Goal: Task Accomplishment & Management: Complete application form

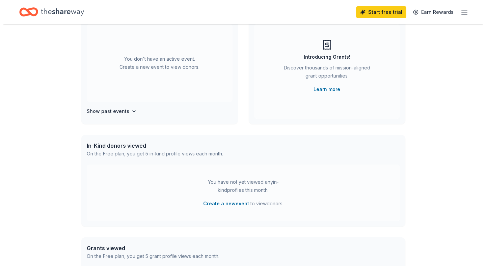
scroll to position [34, 0]
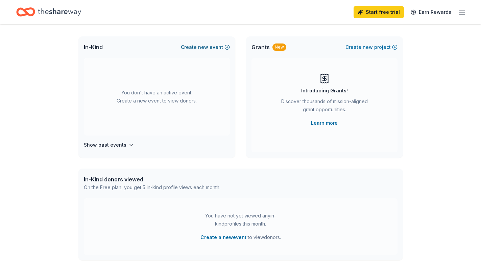
click at [216, 47] on button "Create new event" at bounding box center [205, 47] width 49 height 8
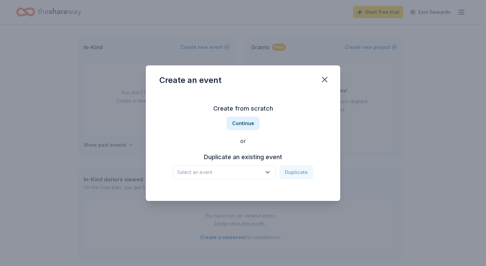
click at [267, 172] on icon "button" at bounding box center [267, 172] width 7 height 7
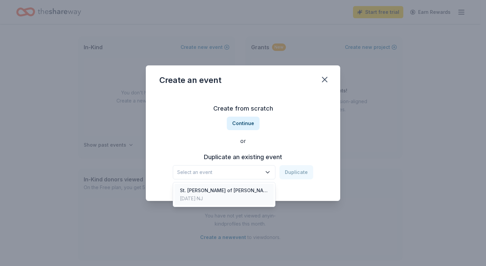
click at [232, 191] on div "St. [PERSON_NAME] of [PERSON_NAME] Queen For A Day Tricky Tray" at bounding box center [224, 191] width 88 height 8
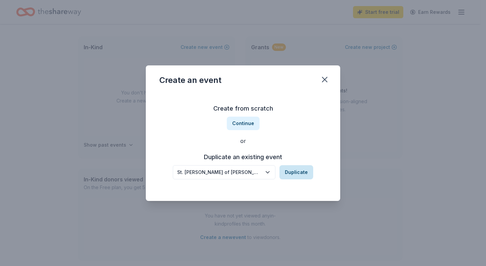
click at [294, 174] on button "Duplicate" at bounding box center [297, 172] width 34 height 14
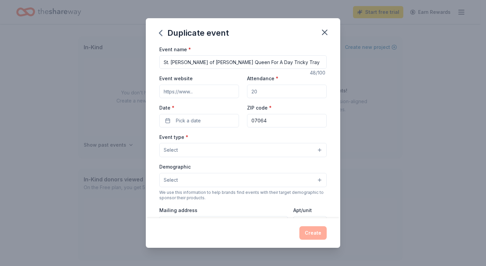
click at [262, 92] on input "Attendance *" at bounding box center [287, 92] width 80 height 14
drag, startPoint x: 262, startPoint y: 92, endPoint x: 245, endPoint y: 91, distance: 16.9
click at [247, 91] on input "Attendance *" at bounding box center [287, 92] width 80 height 14
type input "300"
click at [165, 122] on button "Pick a date" at bounding box center [199, 121] width 80 height 14
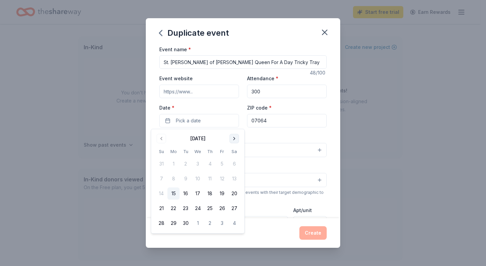
click at [235, 140] on button "Go to next month" at bounding box center [234, 138] width 9 height 9
click at [161, 209] on button "16" at bounding box center [161, 209] width 12 height 12
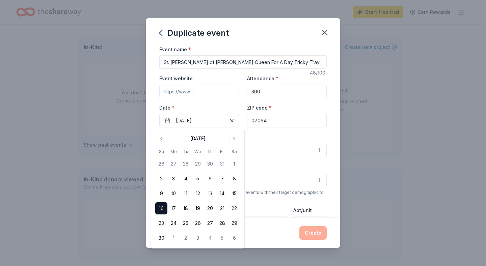
click at [196, 91] on input "Event website" at bounding box center [199, 92] width 80 height 14
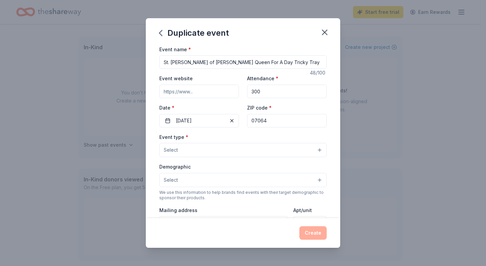
click at [196, 91] on input "Event website" at bounding box center [199, 92] width 80 height 14
type input "www.saintanthonypadua.org"
click at [314, 150] on button "Select" at bounding box center [243, 150] width 168 height 14
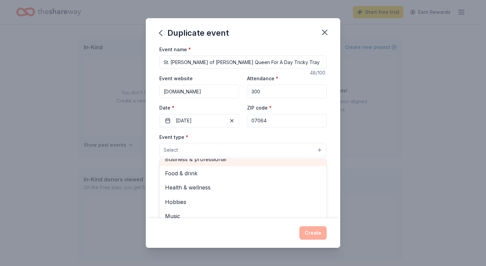
scroll to position [0, 0]
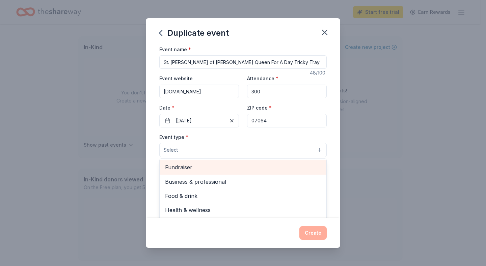
click at [185, 166] on span "Fundraiser" at bounding box center [243, 167] width 156 height 9
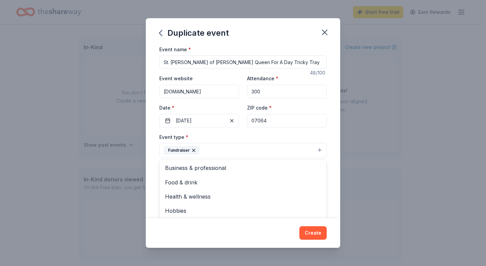
click at [332, 134] on div "Event name * St. Anthony of Padua Queen For A Day Tricky Tray 48 /100 Event web…" at bounding box center [243, 131] width 195 height 173
click at [314, 181] on button "Select" at bounding box center [243, 181] width 168 height 14
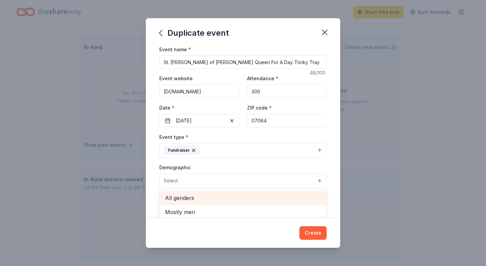
click at [263, 202] on span "All genders" at bounding box center [243, 198] width 156 height 9
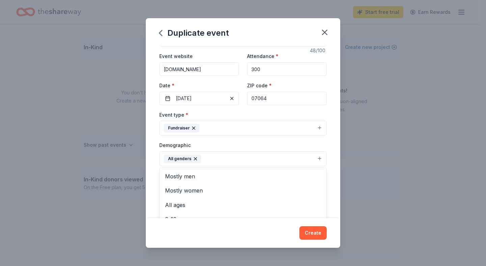
scroll to position [34, 0]
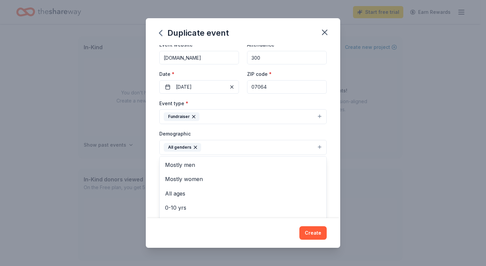
click at [327, 155] on div "Event name * St. Anthony of Padua Queen For A Day Tricky Tray 48 /100 Event web…" at bounding box center [243, 131] width 195 height 173
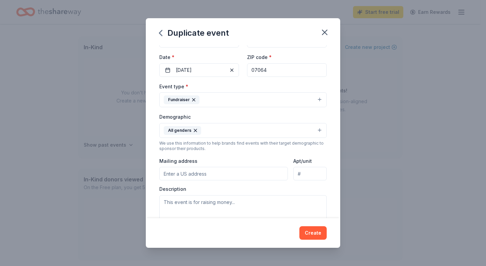
scroll to position [68, 0]
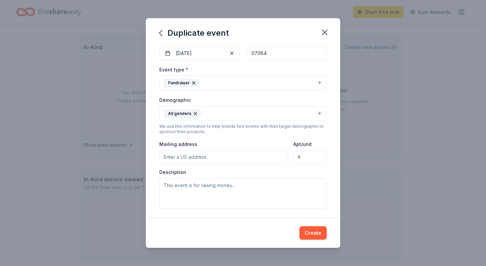
click at [182, 158] on input "Mailing address" at bounding box center [223, 157] width 129 height 14
type input "436 Port Reading Avenue, Woodbridge Township, NJ, 07064"
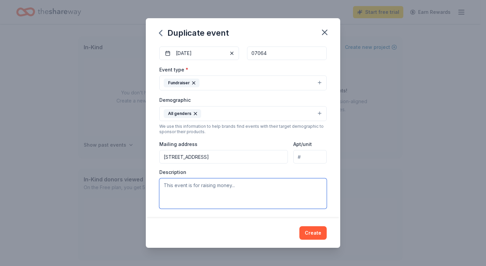
click at [215, 187] on textarea at bounding box center [243, 194] width 168 height 30
paste textarea "On Sunday November 16th, 2025 St. Anthony Of Padua Church will be holding A Que…"
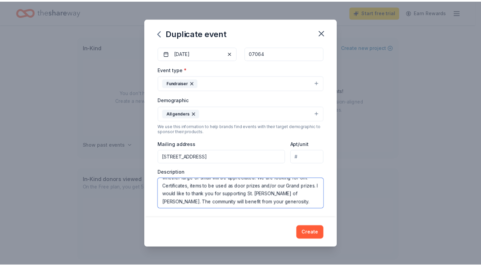
scroll to position [57, 0]
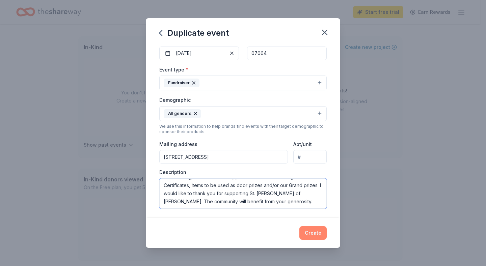
type textarea "On Sunday November 16th, 2025 St. Anthony Of Padua Church will be holding A Que…"
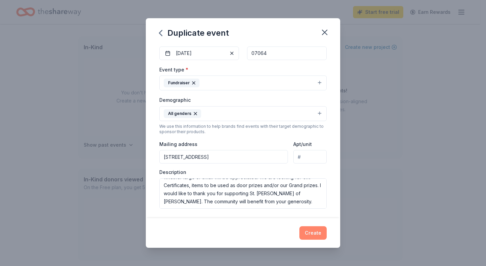
click at [308, 230] on button "Create" at bounding box center [313, 234] width 27 height 14
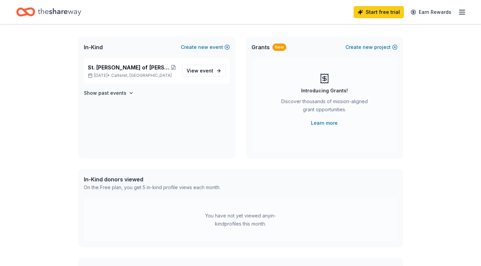
scroll to position [0, 0]
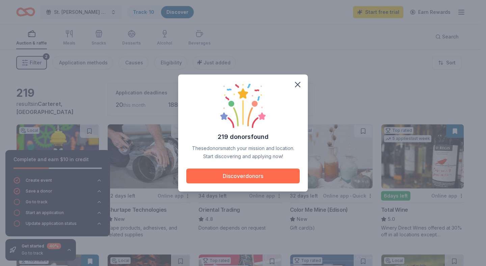
click at [238, 177] on button "Discover donors" at bounding box center [242, 176] width 113 height 15
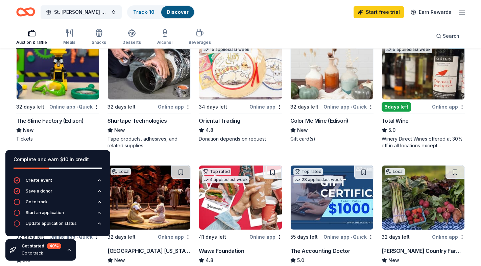
scroll to position [101, 0]
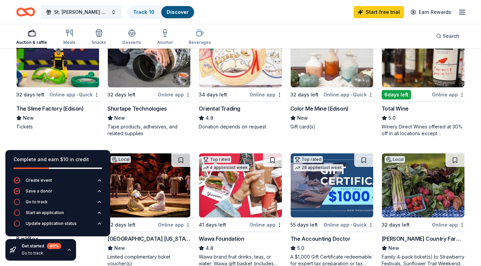
click at [68, 250] on icon "button" at bounding box center [69, 250] width 5 height 5
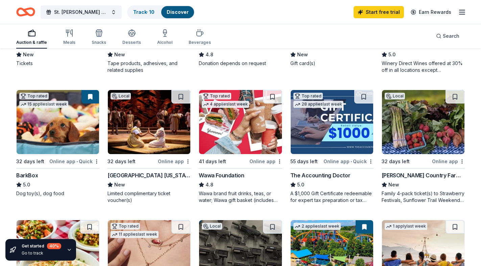
scroll to position [169, 0]
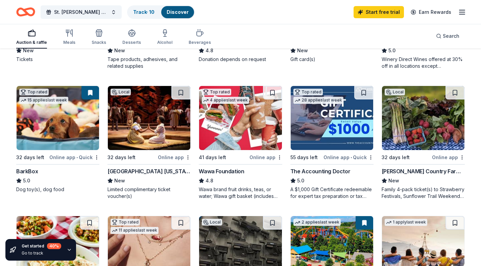
click at [31, 172] on div "BarkBox" at bounding box center [27, 172] width 22 height 8
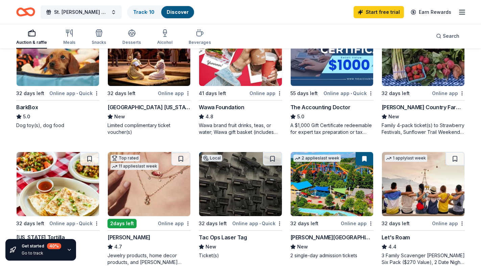
scroll to position [236, 0]
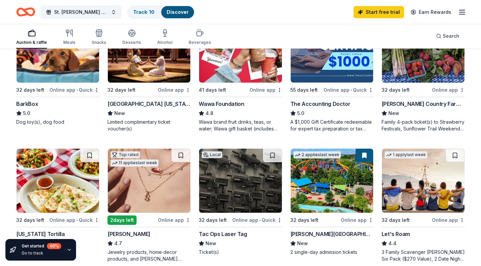
click at [228, 103] on div "Wawa Foundation" at bounding box center [221, 104] width 45 height 8
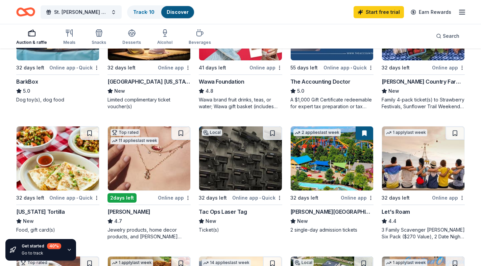
scroll to position [270, 0]
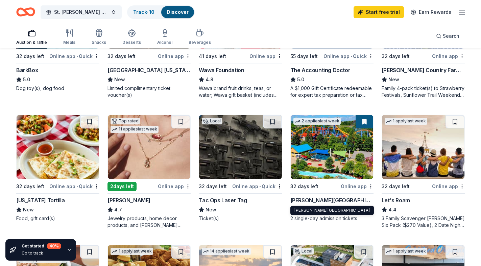
click at [313, 200] on div "Dorney Park & Wildwater Kingdom" at bounding box center [331, 201] width 83 height 8
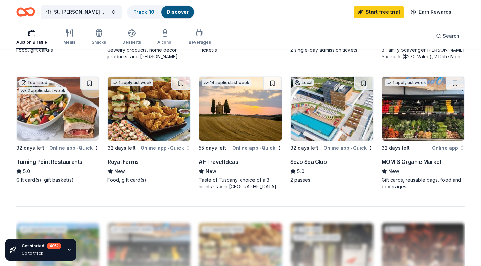
scroll to position [473, 0]
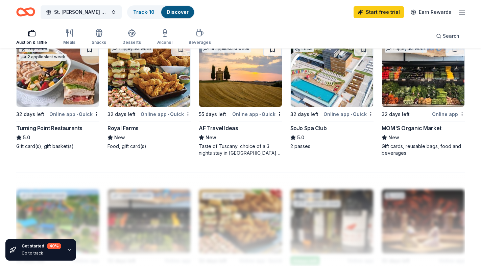
click at [315, 128] on div "SoJo Spa Club" at bounding box center [308, 128] width 36 height 8
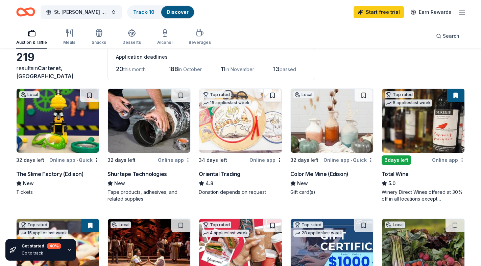
scroll to position [34, 0]
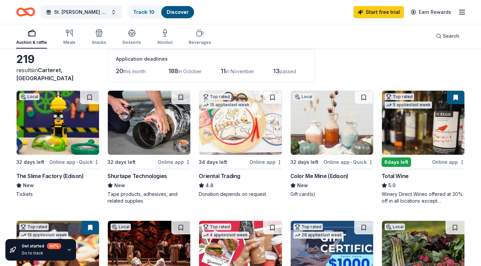
click at [313, 177] on div "Color Me Mine (Edison)" at bounding box center [319, 176] width 58 height 8
click at [60, 173] on div "The Slime Factory (Edison)" at bounding box center [50, 176] width 68 height 8
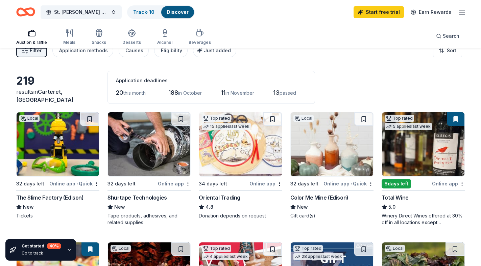
scroll to position [0, 0]
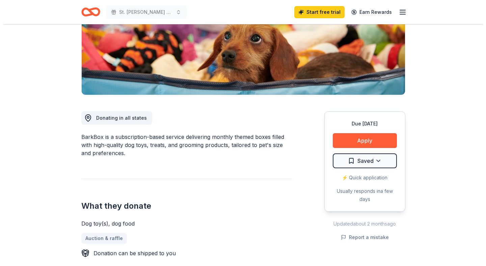
scroll to position [101, 0]
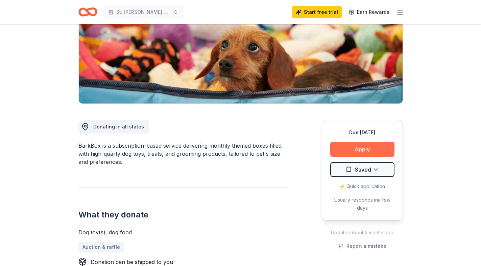
click at [345, 154] on button "Apply" at bounding box center [362, 149] width 64 height 15
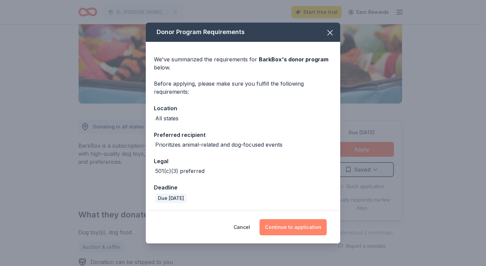
click at [275, 229] on button "Continue to application" at bounding box center [293, 228] width 67 height 16
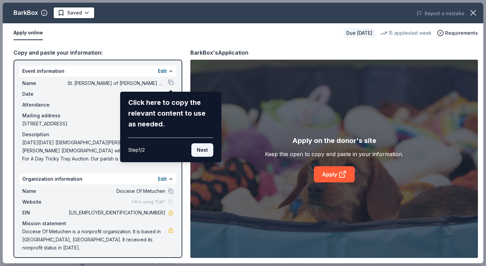
click at [201, 154] on button "Next" at bounding box center [202, 151] width 22 height 14
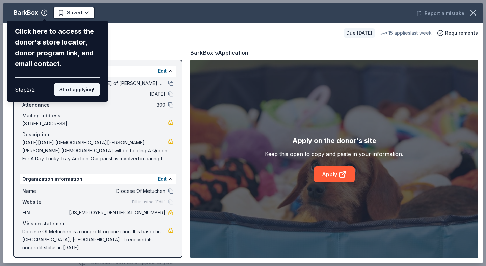
click at [83, 83] on button "Start applying!" at bounding box center [77, 90] width 46 height 14
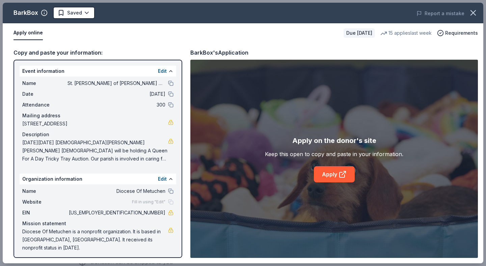
click at [327, 177] on link "Apply" at bounding box center [334, 174] width 41 height 16
click at [338, 177] on link "Apply" at bounding box center [334, 174] width 41 height 16
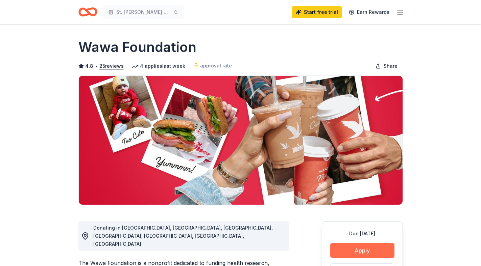
click at [368, 252] on button "Apply" at bounding box center [362, 250] width 64 height 15
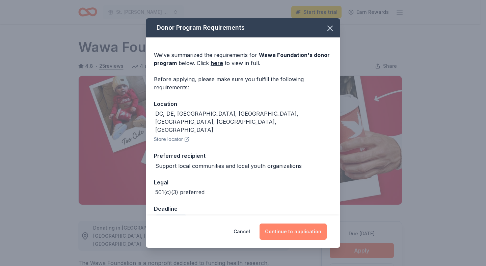
click at [281, 231] on button "Continue to application" at bounding box center [293, 232] width 67 height 16
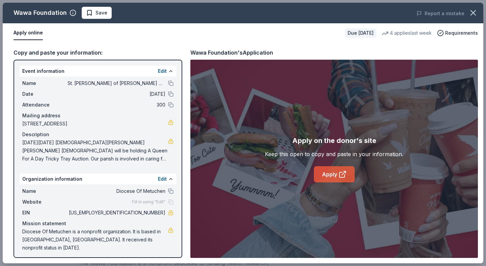
click at [327, 177] on link "Apply" at bounding box center [334, 174] width 41 height 16
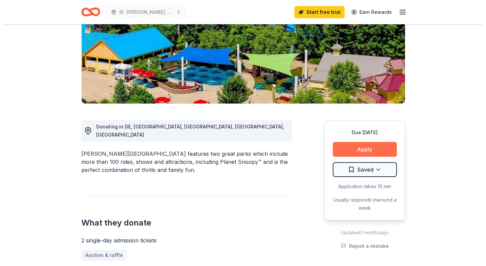
scroll to position [101, 0]
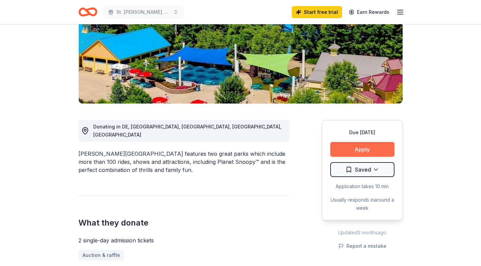
click at [340, 150] on button "Apply" at bounding box center [362, 149] width 64 height 15
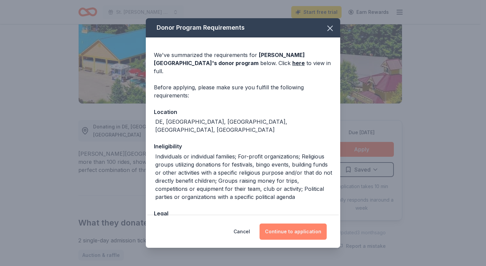
click at [270, 235] on button "Continue to application" at bounding box center [293, 232] width 67 height 16
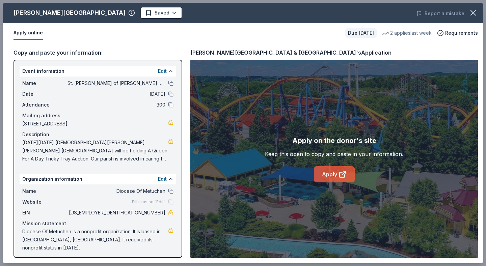
click at [324, 178] on link "Apply" at bounding box center [334, 174] width 41 height 16
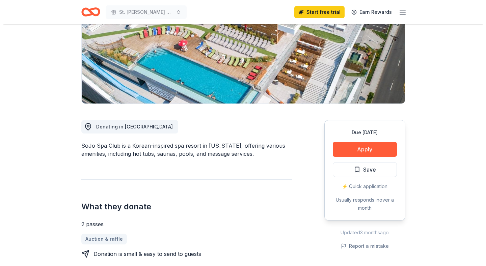
scroll to position [101, 0]
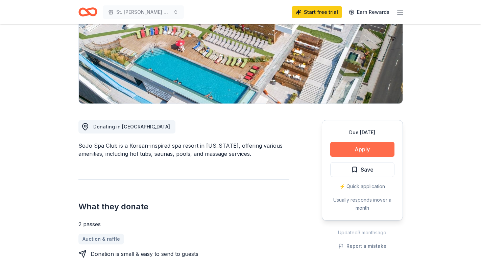
click at [345, 153] on button "Apply" at bounding box center [362, 149] width 64 height 15
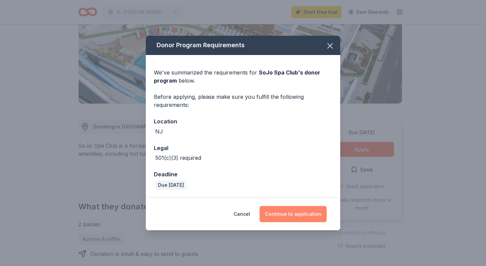
click at [282, 218] on button "Continue to application" at bounding box center [293, 214] width 67 height 16
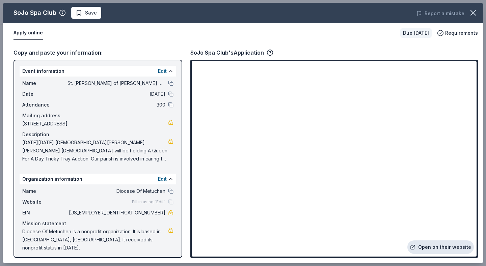
click at [435, 247] on link "Open on their website" at bounding box center [441, 248] width 67 height 14
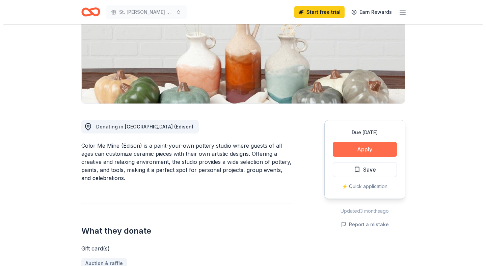
scroll to position [101, 0]
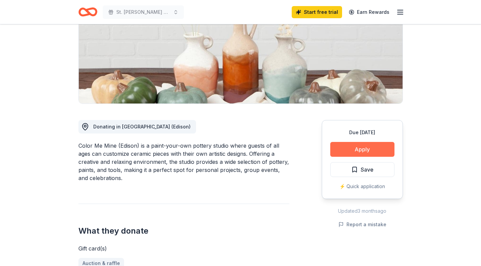
click at [361, 152] on button "Apply" at bounding box center [362, 149] width 64 height 15
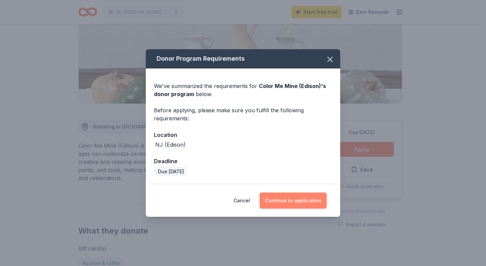
click at [296, 201] on button "Continue to application" at bounding box center [293, 201] width 67 height 16
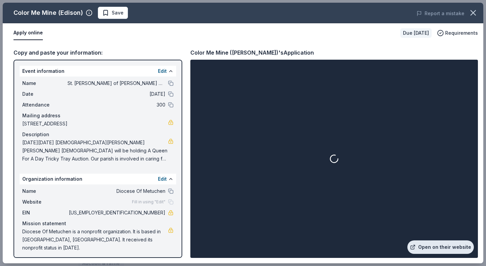
click at [434, 248] on link "Open on their website" at bounding box center [441, 248] width 67 height 14
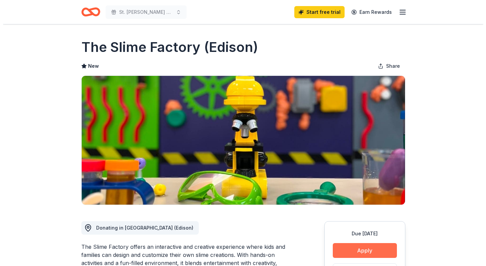
scroll to position [68, 0]
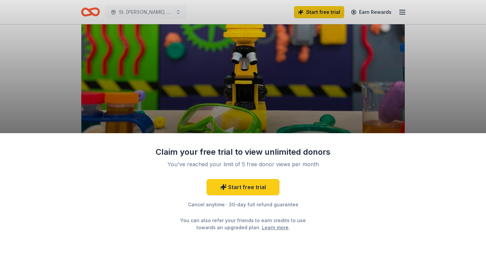
click at [344, 182] on div "Claim your free trial to view unlimited donors You've reached your limit of 5 f…" at bounding box center [243, 199] width 486 height 133
